Goal: Task Accomplishment & Management: Use online tool/utility

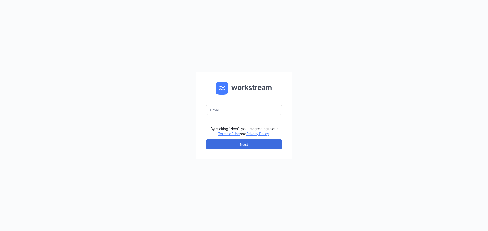
click at [147, 133] on div "By clicking "Next", you're agreeing to our Terms of Use and Privacy Policy . Ne…" at bounding box center [244, 115] width 488 height 231
click at [228, 109] on input "text" at bounding box center [244, 110] width 76 height 10
type input "gmwautoma@bleedblue.net"
drag, startPoint x: 217, startPoint y: 142, endPoint x: 212, endPoint y: 141, distance: 4.6
click at [217, 142] on button "Next" at bounding box center [244, 144] width 76 height 10
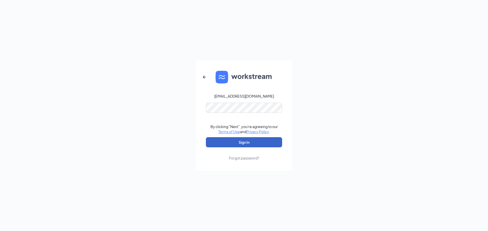
click at [223, 145] on button "Sign In" at bounding box center [244, 142] width 76 height 10
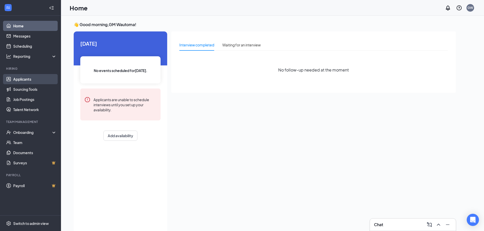
click at [21, 82] on link "Applicants" at bounding box center [34, 79] width 43 height 10
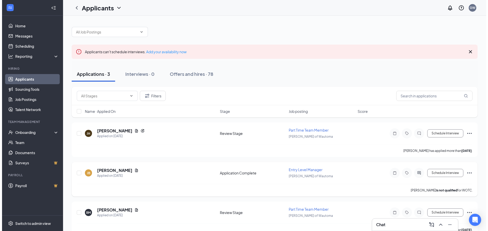
scroll to position [11, 0]
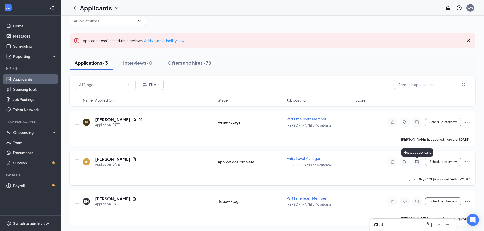
click at [417, 161] on icon "ActiveChat" at bounding box center [416, 161] width 3 height 3
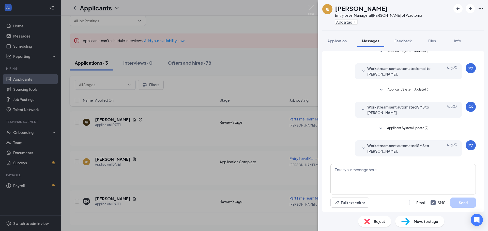
scroll to position [7, 0]
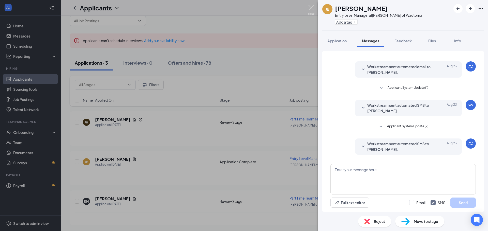
click at [309, 7] on img at bounding box center [311, 10] width 6 height 10
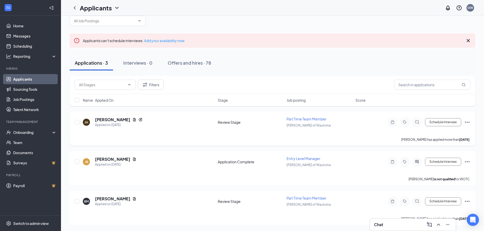
click at [414, 125] on div at bounding box center [417, 122] width 10 height 10
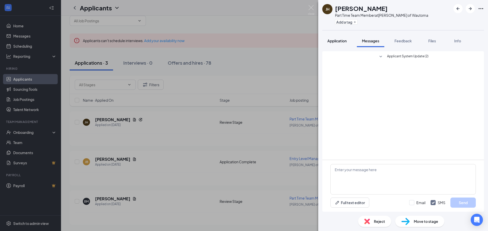
click at [332, 42] on span "Application" at bounding box center [336, 41] width 19 height 5
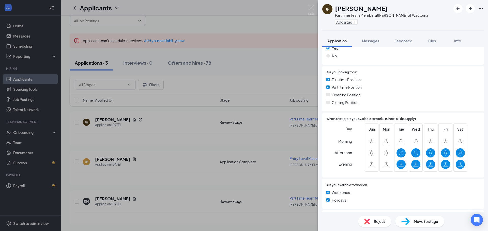
scroll to position [193, 0]
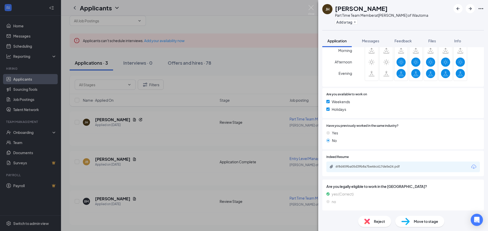
click at [470, 166] on icon "Download" at bounding box center [473, 167] width 6 height 6
click at [312, 9] on img at bounding box center [311, 10] width 6 height 10
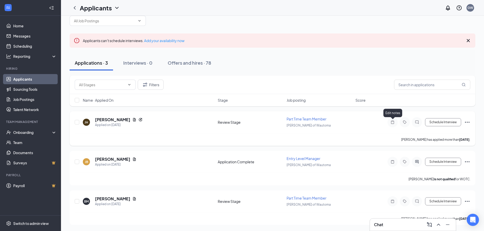
click at [394, 122] on icon "Note" at bounding box center [392, 122] width 3 height 3
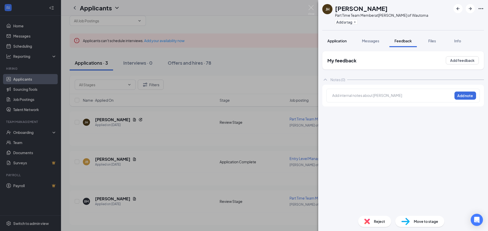
click at [336, 42] on span "Application" at bounding box center [336, 41] width 19 height 5
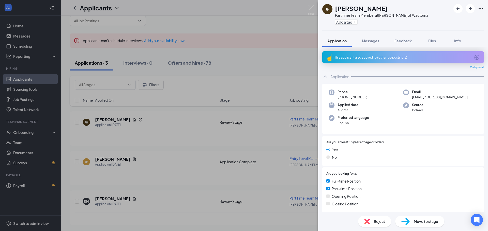
click at [473, 58] on icon "ArrowCircle" at bounding box center [476, 57] width 6 height 6
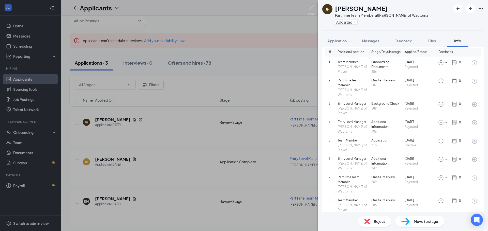
scroll to position [29, 0]
click at [310, 7] on img at bounding box center [311, 10] width 6 height 10
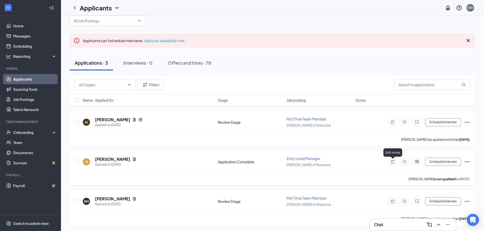
click at [392, 162] on icon "Note" at bounding box center [392, 162] width 6 height 4
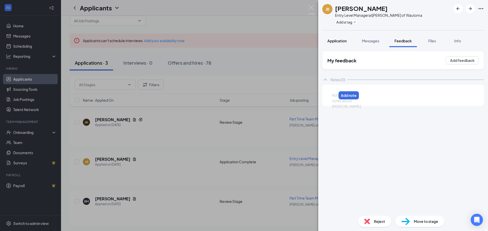
click at [338, 42] on span "Application" at bounding box center [336, 41] width 19 height 5
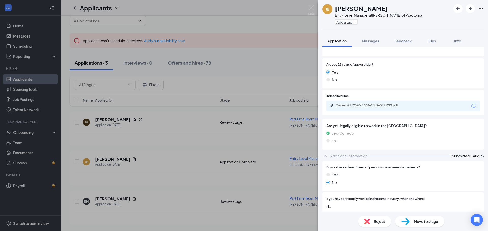
scroll to position [64, 0]
click at [470, 106] on icon "Download" at bounding box center [473, 106] width 6 height 6
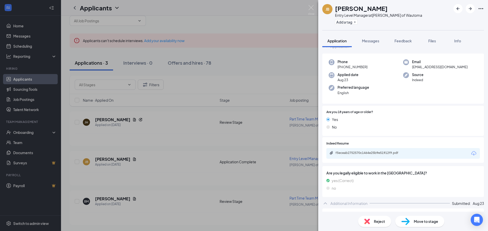
scroll to position [0, 0]
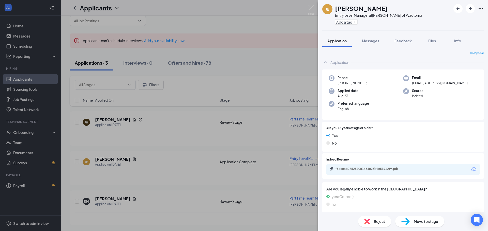
click at [306, 9] on div "[PERSON_NAME] [PERSON_NAME] Entry Level Manager at [PERSON_NAME] of Wautoma Add…" at bounding box center [244, 115] width 488 height 231
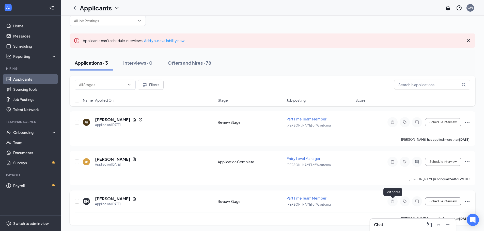
click at [391, 201] on icon "Note" at bounding box center [392, 202] width 6 height 4
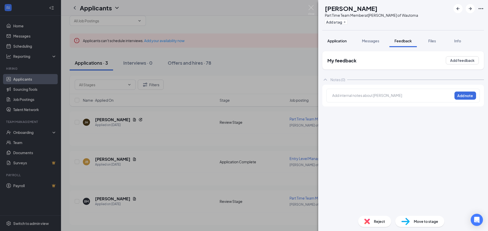
click at [341, 44] on button "Application" at bounding box center [336, 41] width 29 height 13
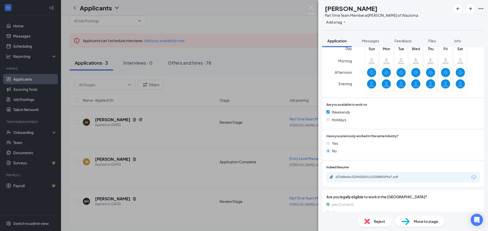
scroll to position [178, 0]
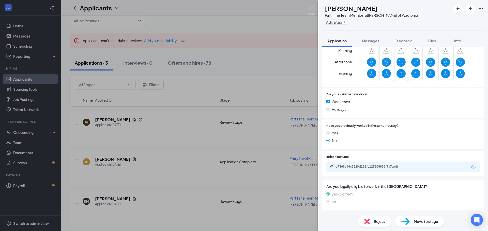
click at [470, 166] on icon "Download" at bounding box center [473, 167] width 6 height 6
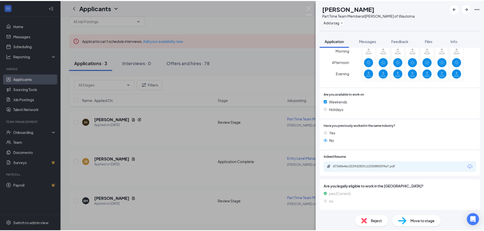
scroll to position [177, 0]
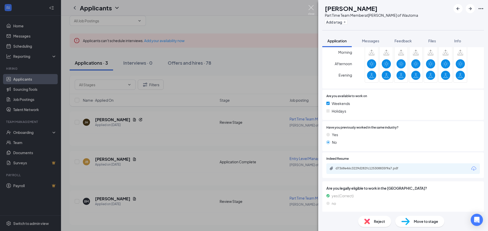
click at [309, 7] on img at bounding box center [311, 10] width 6 height 10
